Goal: Task Accomplishment & Management: Use online tool/utility

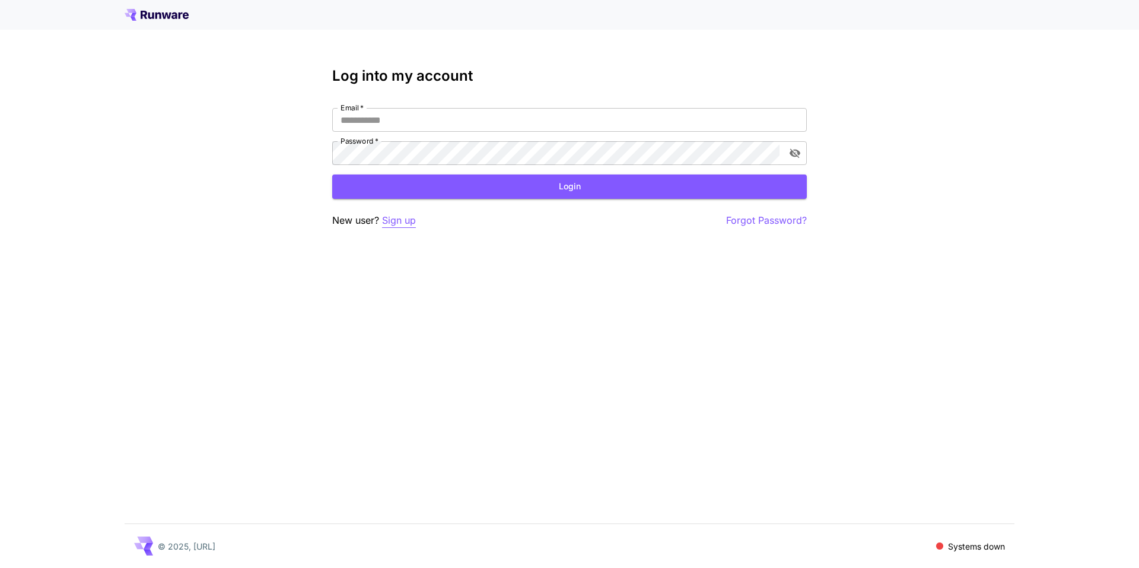
click at [405, 219] on p "Sign up" at bounding box center [399, 220] width 34 height 15
click at [732, 218] on p "Forgot Password?" at bounding box center [766, 220] width 81 height 15
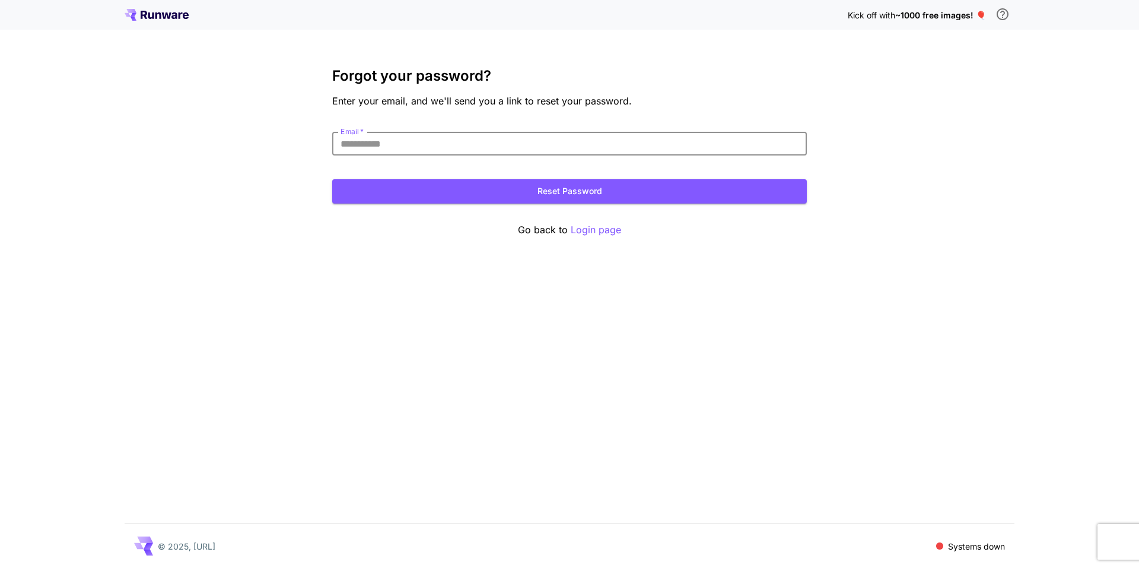
click at [592, 143] on input "Email   *" at bounding box center [569, 144] width 475 height 24
type input "**********"
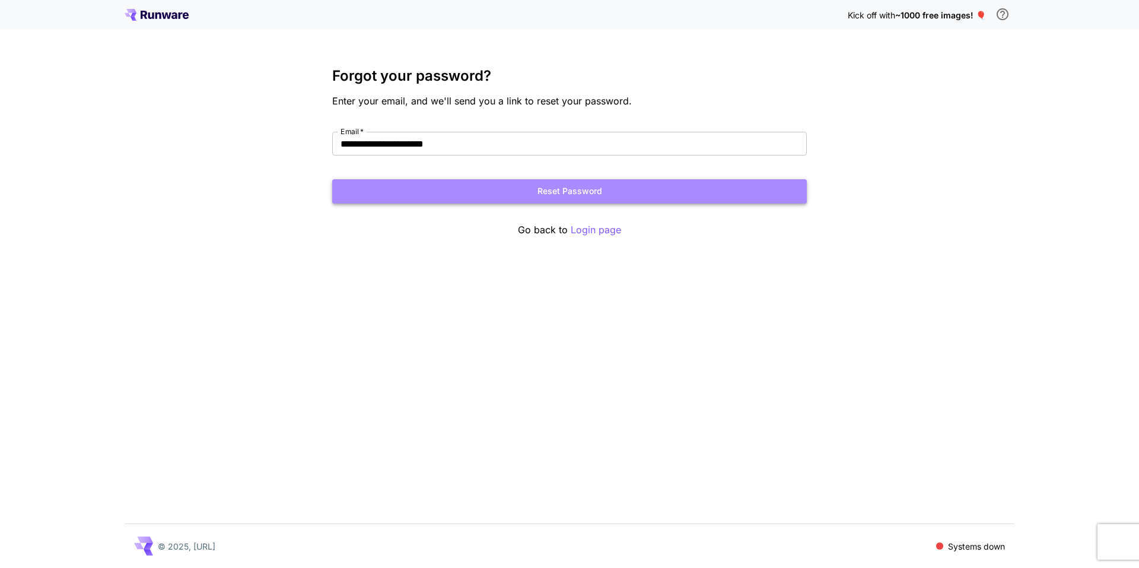
click at [560, 195] on button "Reset Password" at bounding box center [569, 191] width 475 height 24
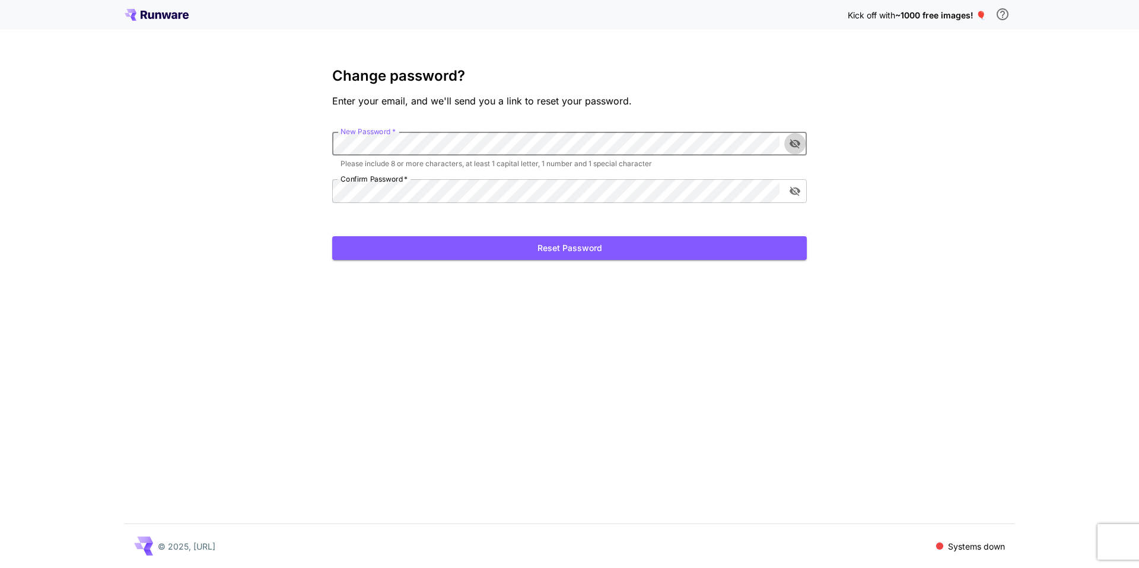
click at [794, 142] on icon "toggle password visibility" at bounding box center [795, 143] width 11 height 9
click at [793, 196] on icon "toggle password visibility" at bounding box center [795, 191] width 12 height 12
click at [318, 196] on div "Kick off with ~1000 free images! 🎈 Change password? Enter your email, and we'll…" at bounding box center [569, 284] width 1139 height 568
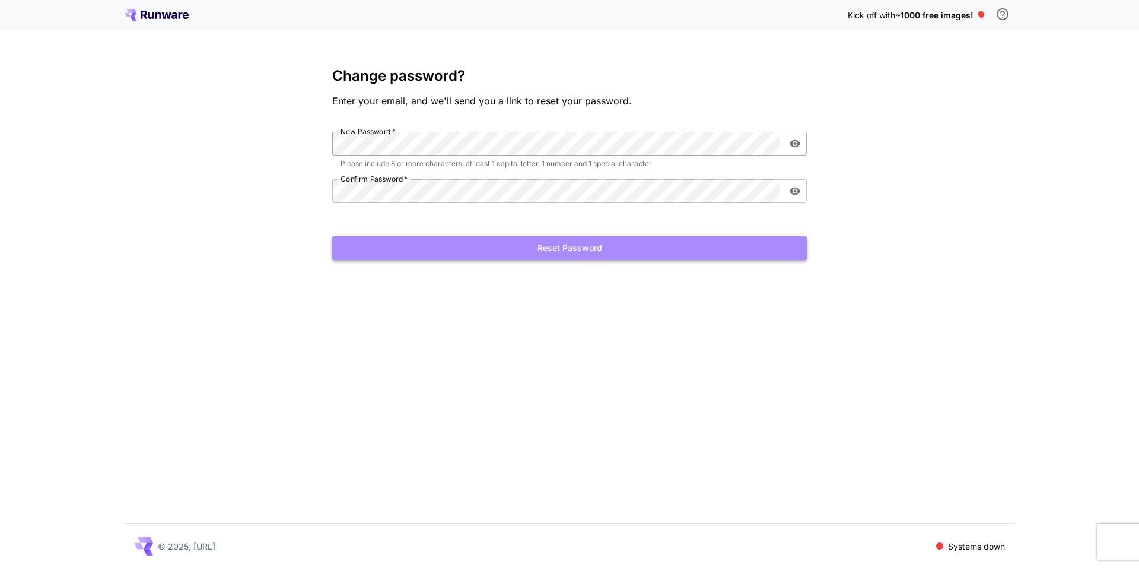
click at [531, 250] on button "Reset Password" at bounding box center [569, 248] width 475 height 24
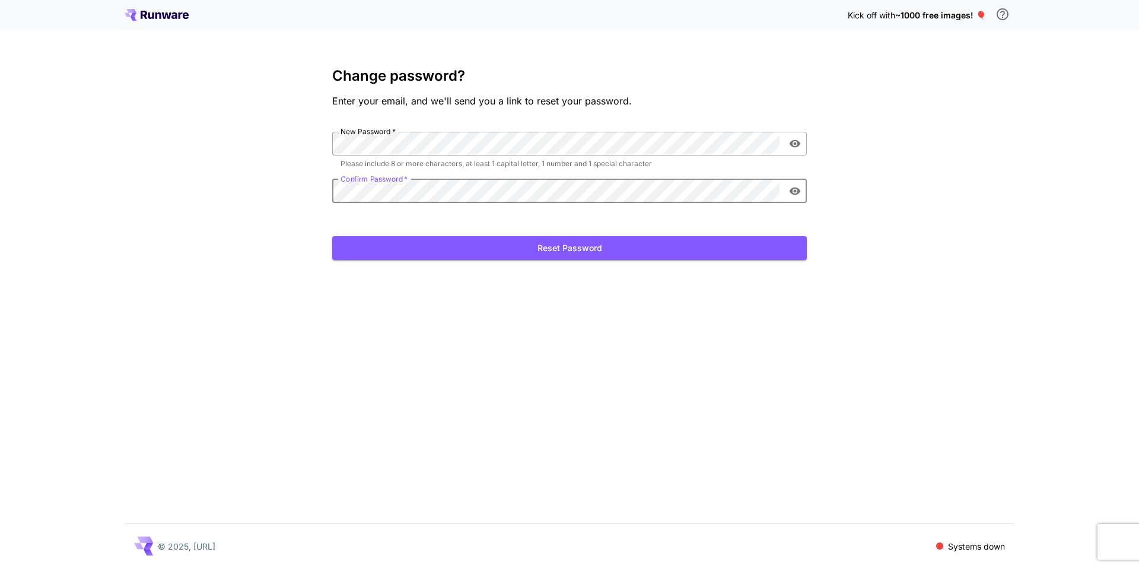
click at [308, 192] on div "Kick off with ~1000 free images! 🎈 Change password? Enter your email, and we'll…" at bounding box center [569, 284] width 1139 height 568
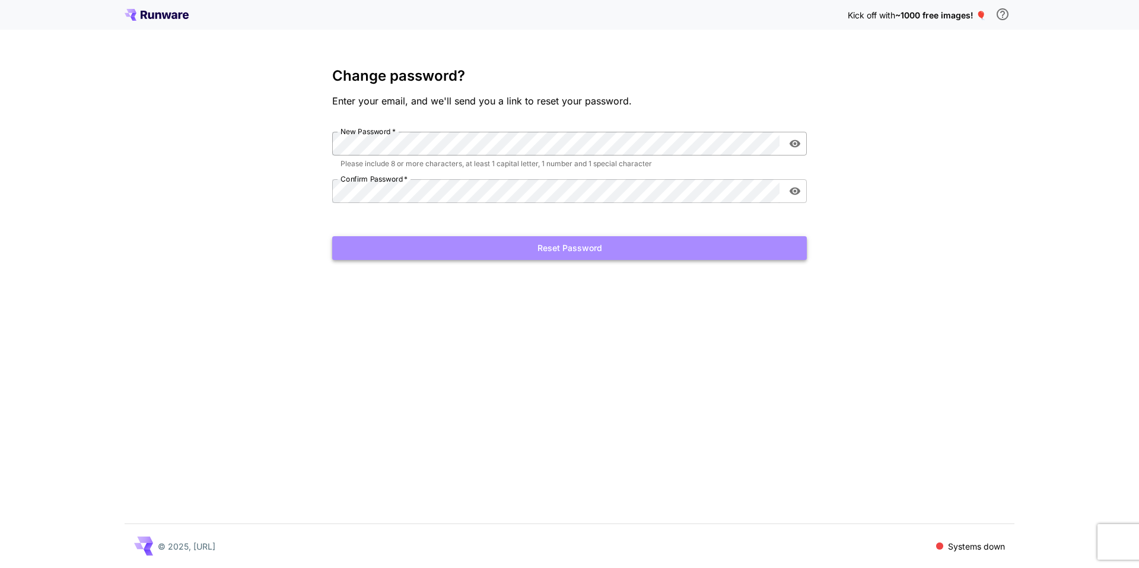
click at [568, 254] on button "Reset Password" at bounding box center [569, 248] width 475 height 24
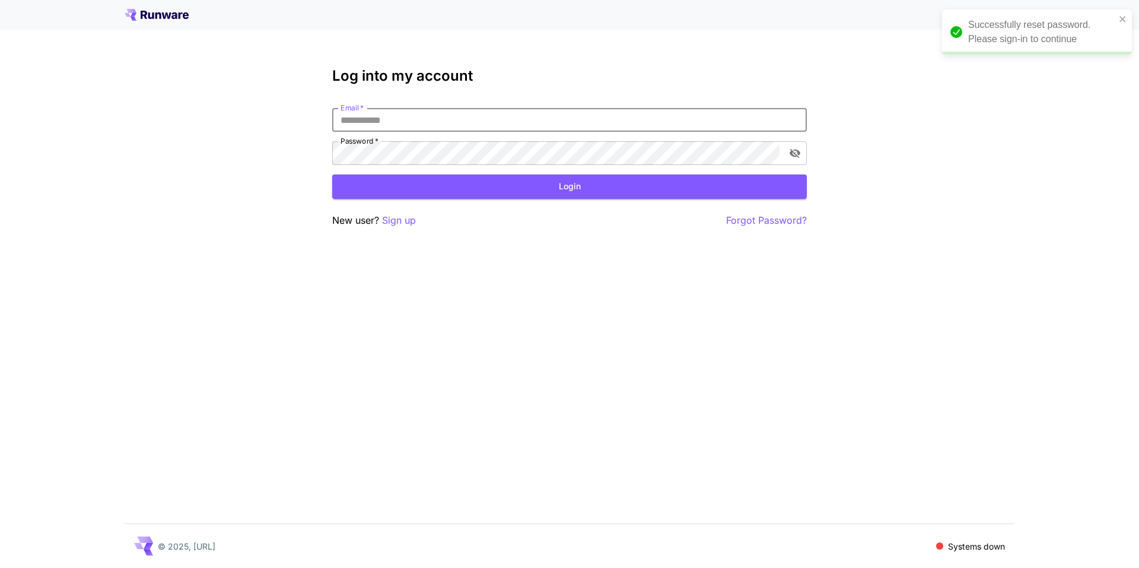
click at [481, 119] on input "Email   *" at bounding box center [569, 120] width 475 height 24
type input "**********"
click at [792, 154] on icon "toggle password visibility" at bounding box center [795, 153] width 11 height 9
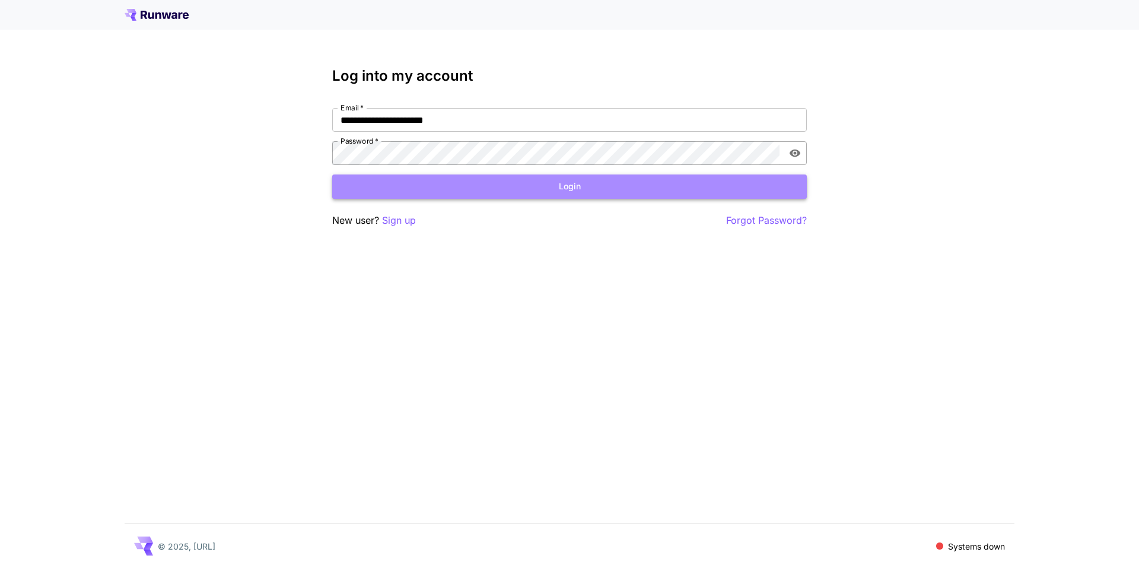
click at [558, 179] on button "Login" at bounding box center [569, 186] width 475 height 24
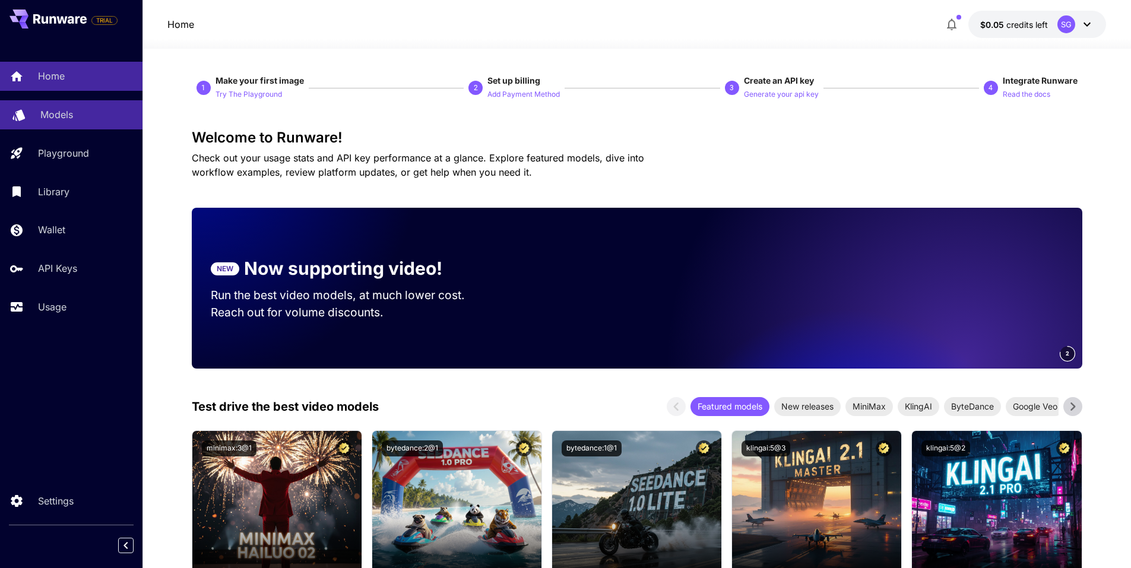
click at [58, 115] on p "Models" at bounding box center [56, 114] width 33 height 14
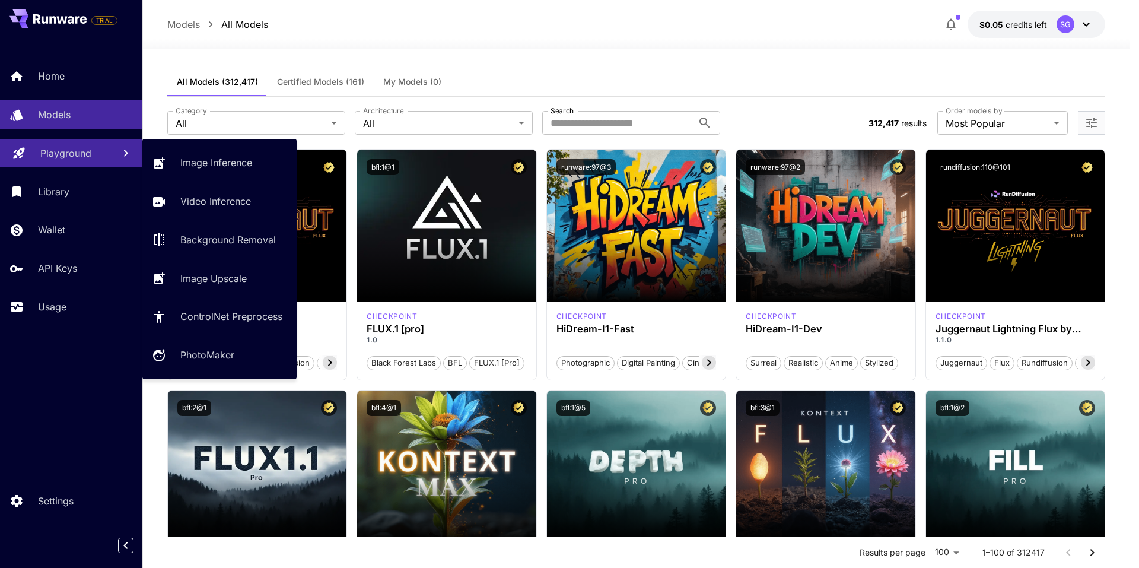
click at [62, 152] on p "Playground" at bounding box center [65, 153] width 51 height 14
